Goal: Information Seeking & Learning: Check status

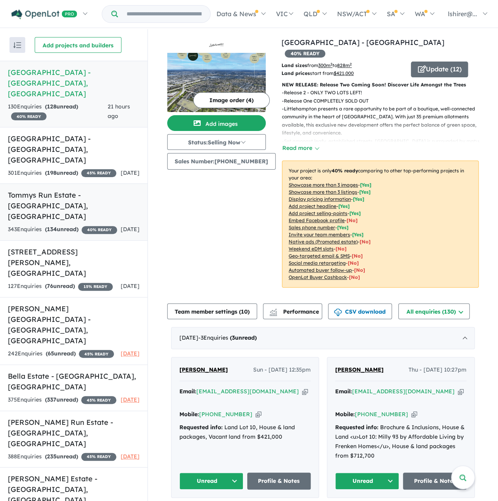
click at [96, 190] on link "Tommys Run Estate - [GEOGRAPHIC_DATA] , [GEOGRAPHIC_DATA] 343 Enquir ies ( 134 …" at bounding box center [73, 211] width 147 height 57
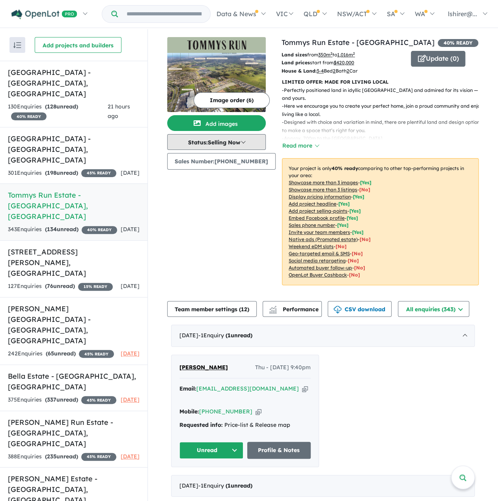
click at [246, 143] on button "Status: Selling Now" at bounding box center [216, 142] width 99 height 16
click at [260, 235] on div "Image order ( 6 ) Add images Status: Selling Now In Planning Coming Soon Sellin…" at bounding box center [224, 165] width 114 height 257
click at [294, 146] on button "Read more" at bounding box center [300, 145] width 37 height 9
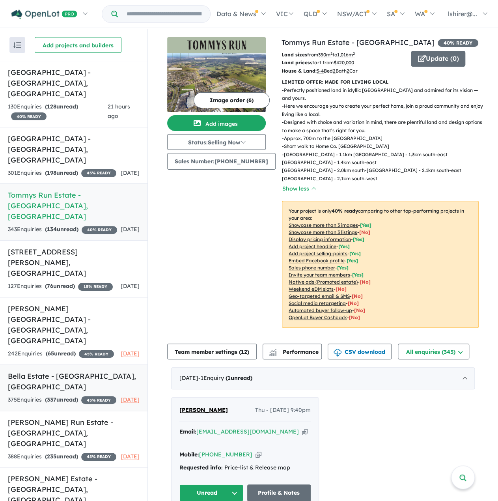
click at [78, 396] on strong "( 337 unread)" at bounding box center [61, 399] width 33 height 7
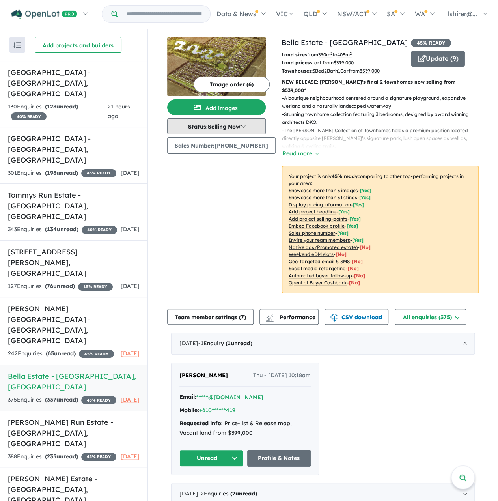
click at [234, 129] on button "Status: Selling Now" at bounding box center [216, 126] width 99 height 16
click at [252, 203] on div "Image order ( 6 ) Add images Status: Selling Now In Planning Coming Soon Sellin…" at bounding box center [224, 169] width 114 height 265
click at [438, 51] on button "Update ( 9 )" at bounding box center [438, 59] width 54 height 16
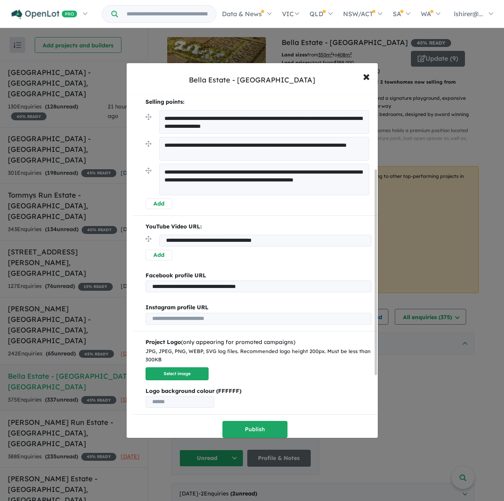
scroll to position [229, 0]
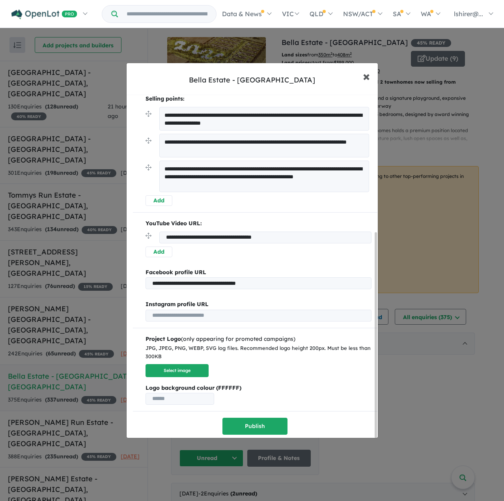
click at [369, 79] on span "×" at bounding box center [366, 75] width 7 height 17
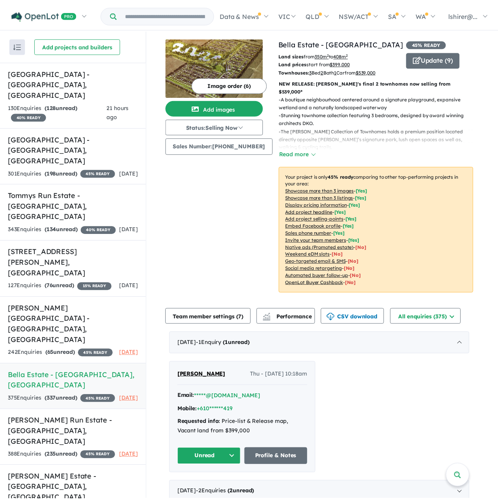
scroll to position [0, 0]
